Goal: Navigation & Orientation: Find specific page/section

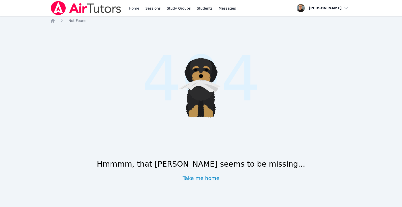
click at [134, 8] on link "Home" at bounding box center [134, 8] width 12 height 16
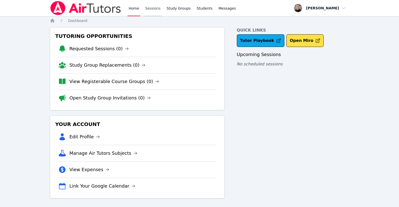
click at [149, 7] on link "Sessions" at bounding box center [152, 8] width 17 height 16
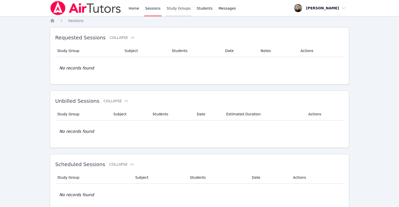
click at [177, 8] on link "Study Groups" at bounding box center [179, 8] width 26 height 16
